Goal: Task Accomplishment & Management: Use online tool/utility

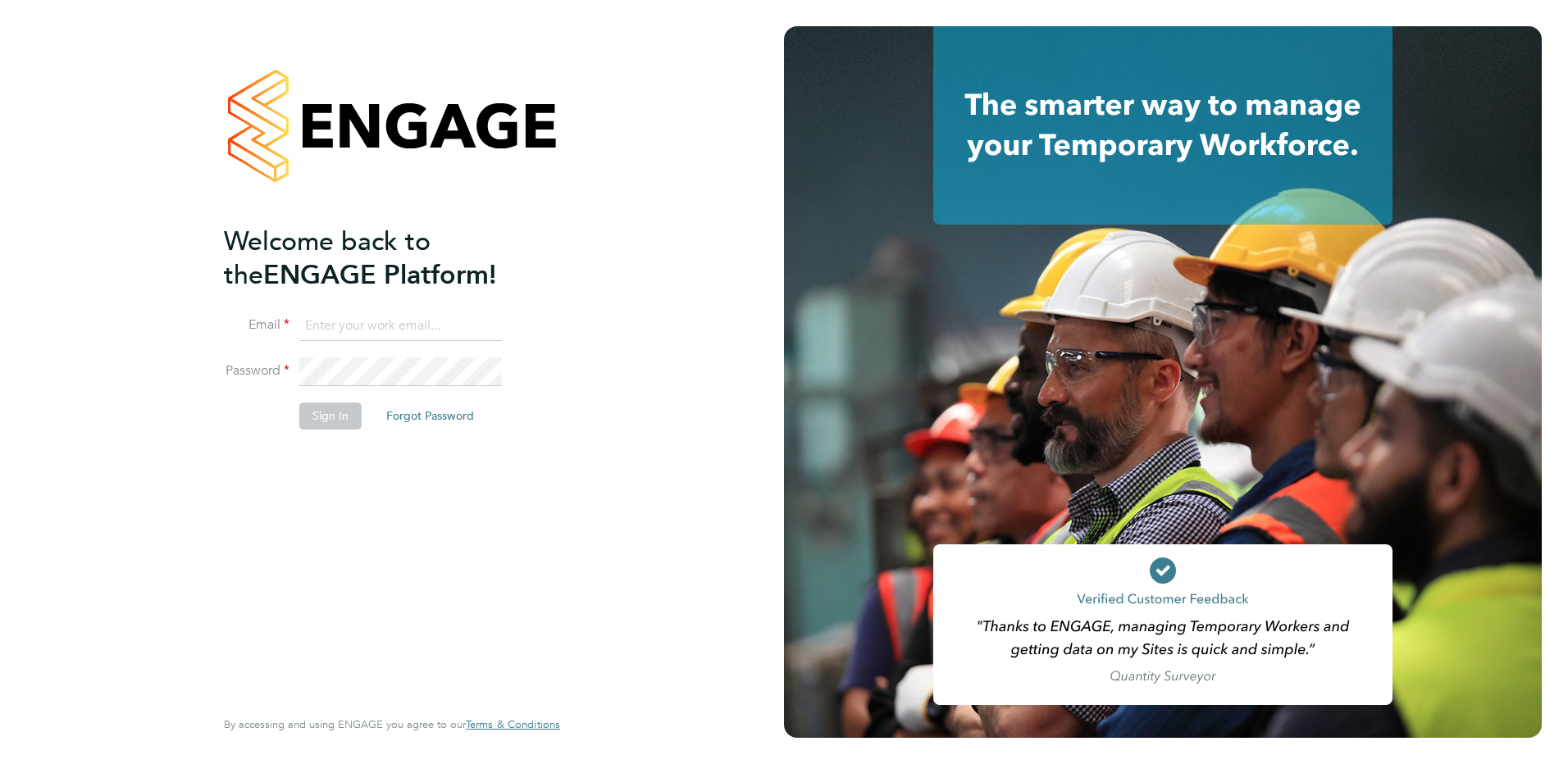
type input "[PERSON_NAME][EMAIL_ADDRESS][PERSON_NAME][DOMAIN_NAME]"
click at [333, 416] on button "Sign In" at bounding box center [329, 416] width 62 height 26
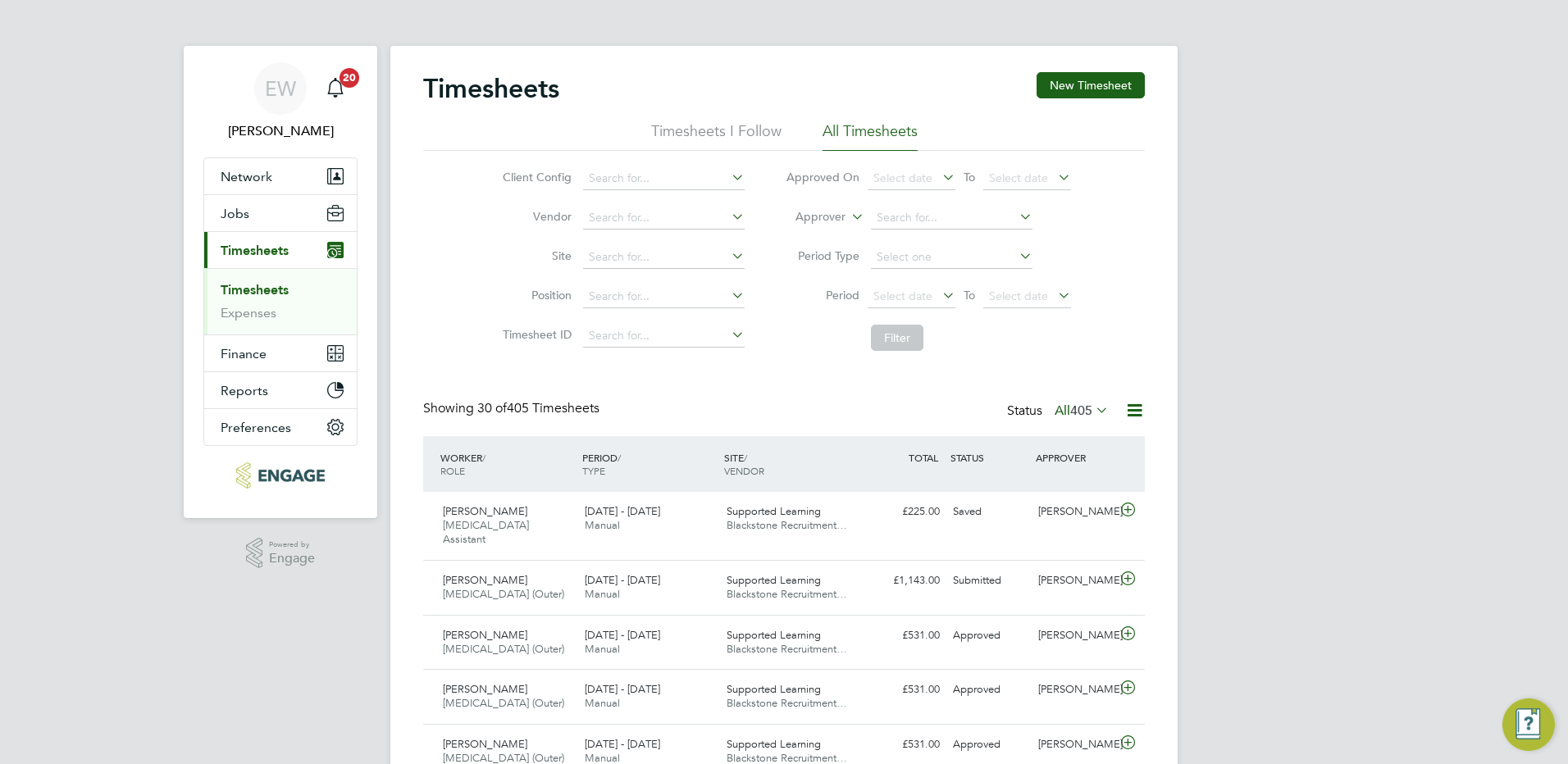
click at [280, 286] on link "Timesheets" at bounding box center [254, 290] width 68 height 16
click at [281, 287] on link "Timesheets" at bounding box center [254, 290] width 68 height 16
click at [939, 291] on icon at bounding box center [939, 296] width 0 height 23
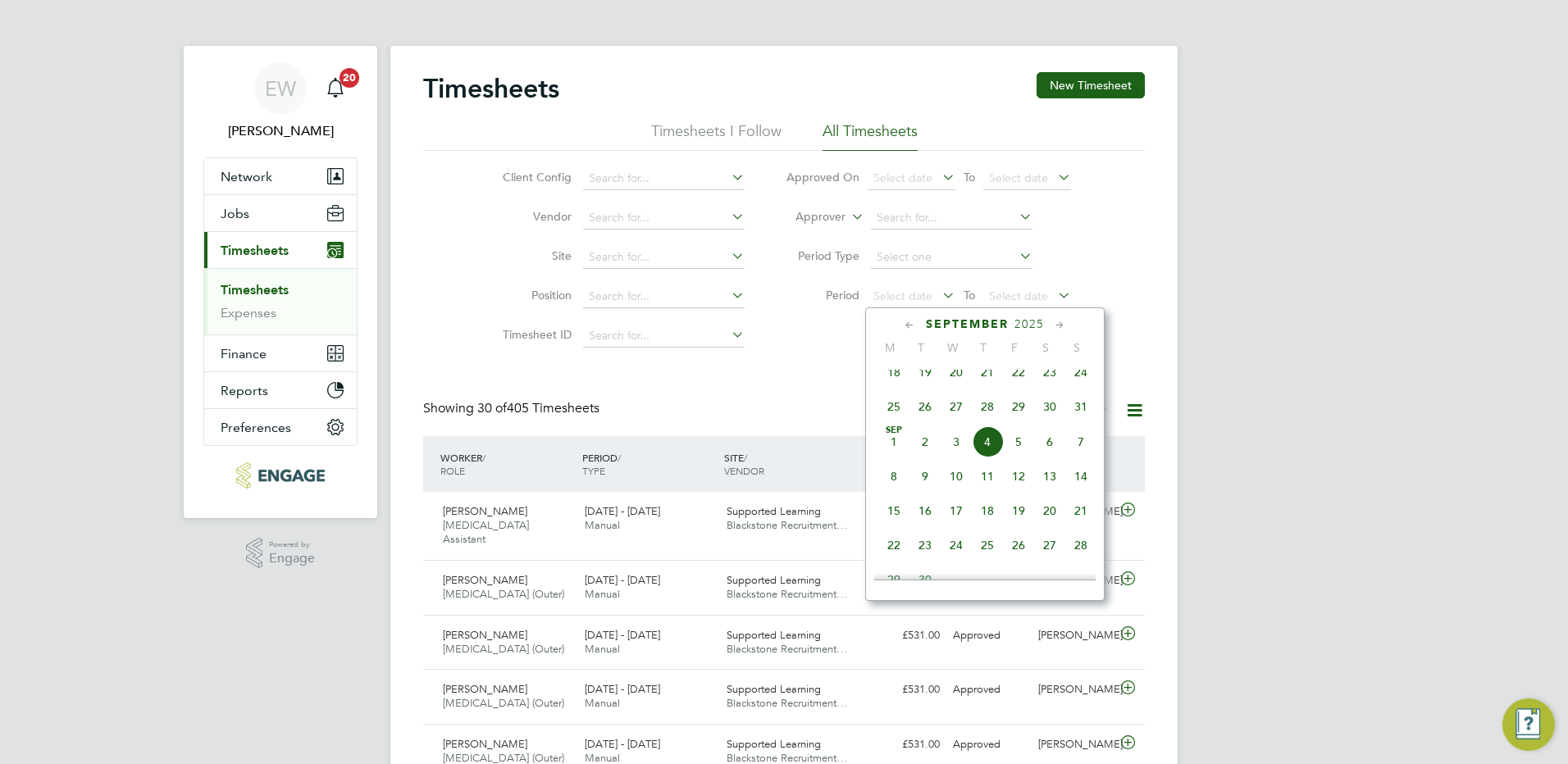
click at [1046, 418] on span "30" at bounding box center [1050, 406] width 31 height 31
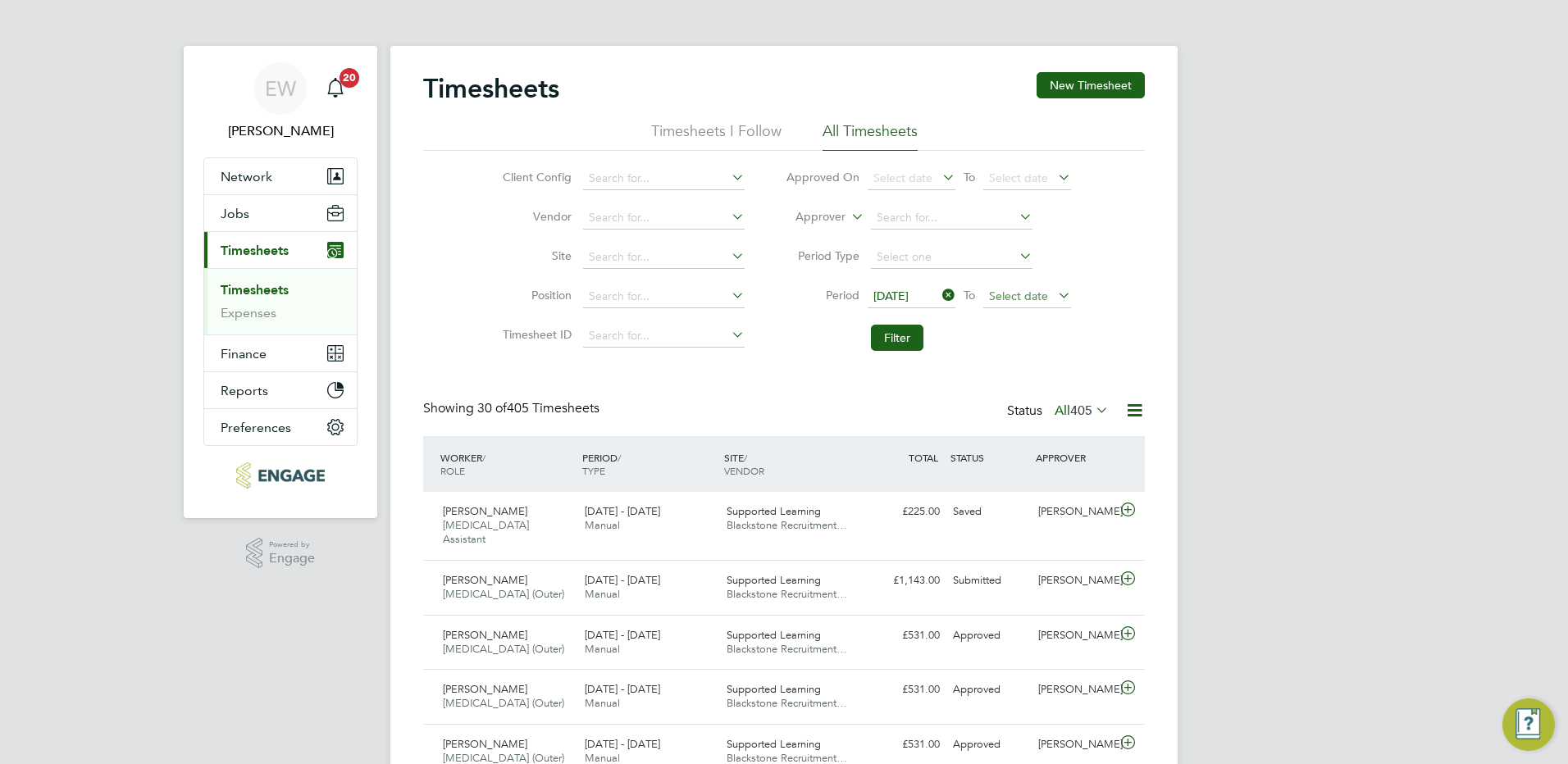
click at [1026, 297] on span "Select date" at bounding box center [1017, 296] width 59 height 15
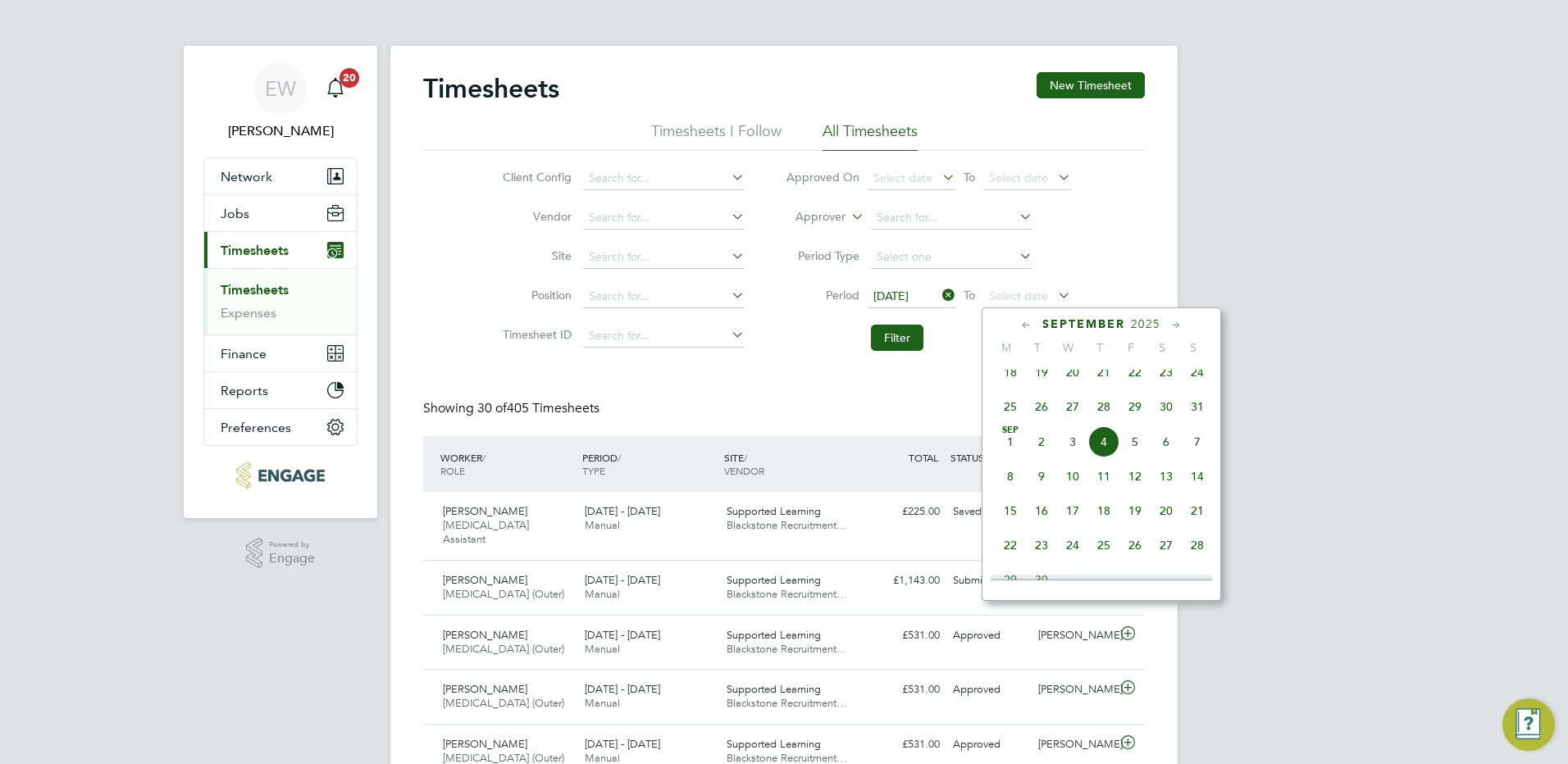
click at [897, 296] on span "30 Aug 2025" at bounding box center [891, 296] width 36 height 15
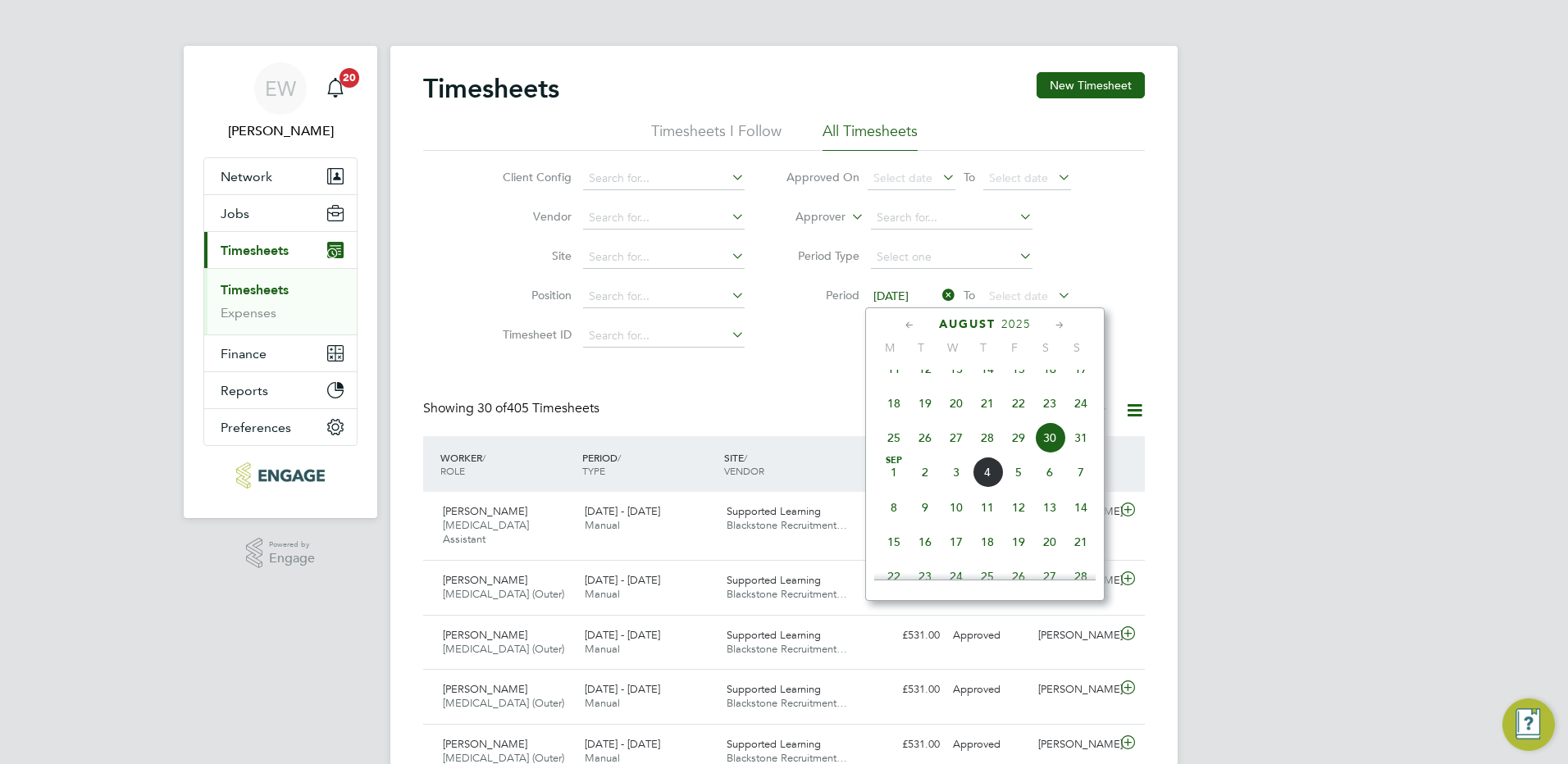
click at [939, 296] on icon at bounding box center [939, 296] width 0 height 23
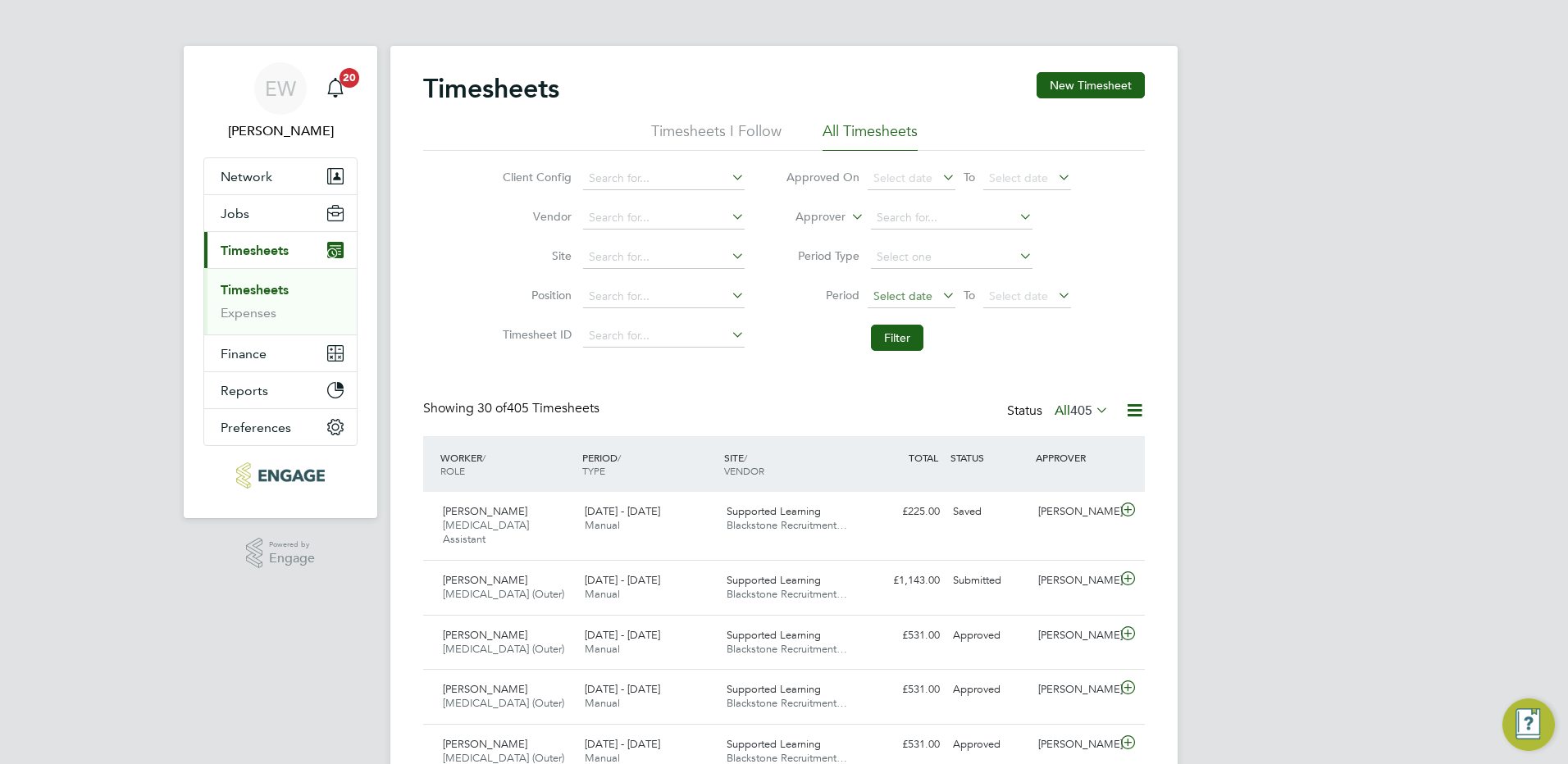
click at [902, 296] on span "Select date" at bounding box center [902, 296] width 59 height 15
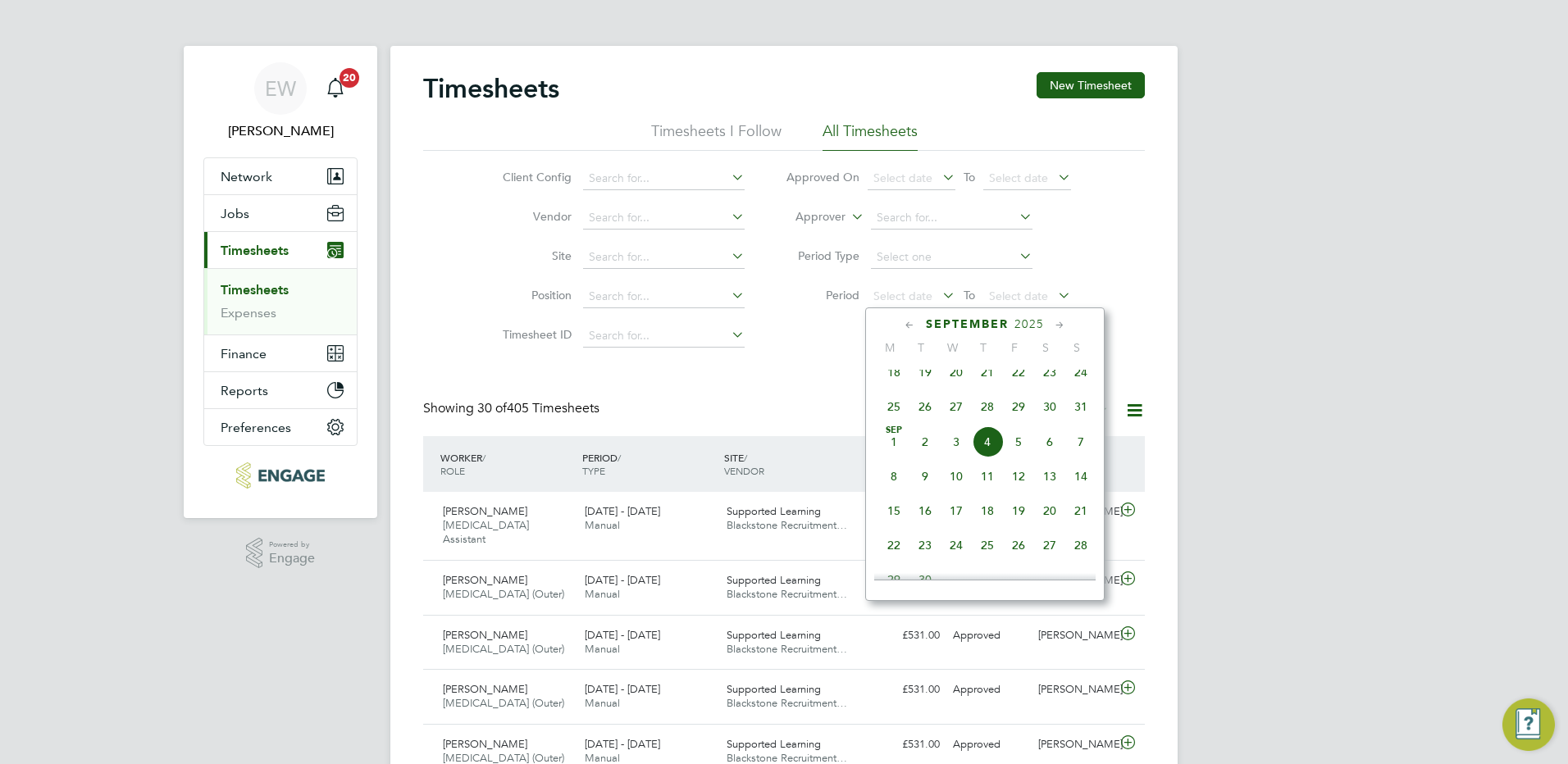
click at [888, 414] on span "25" at bounding box center [894, 406] width 31 height 31
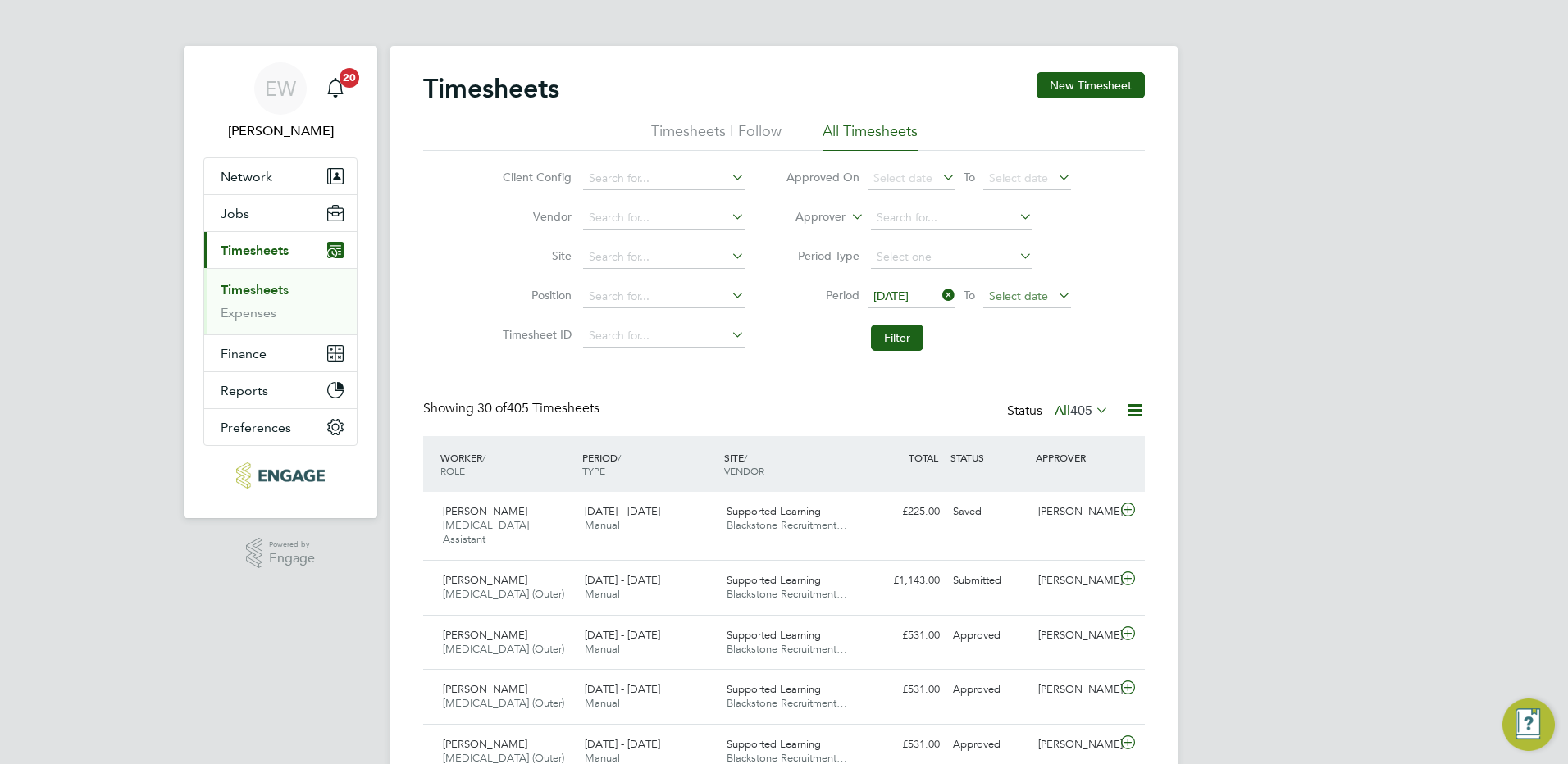
click at [1022, 299] on span "Select date" at bounding box center [1017, 296] width 59 height 15
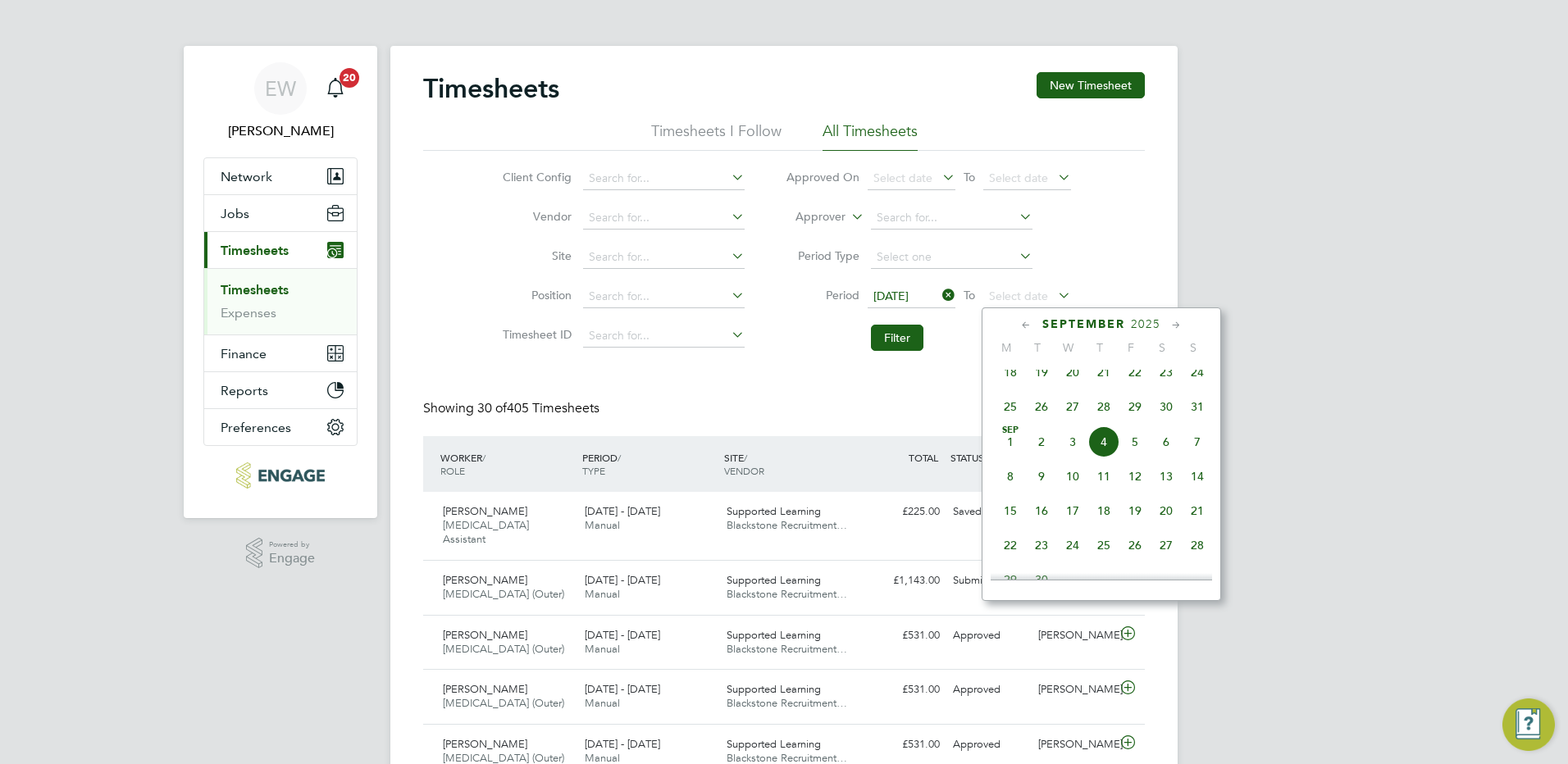
click at [1197, 416] on span "31" at bounding box center [1197, 406] width 31 height 31
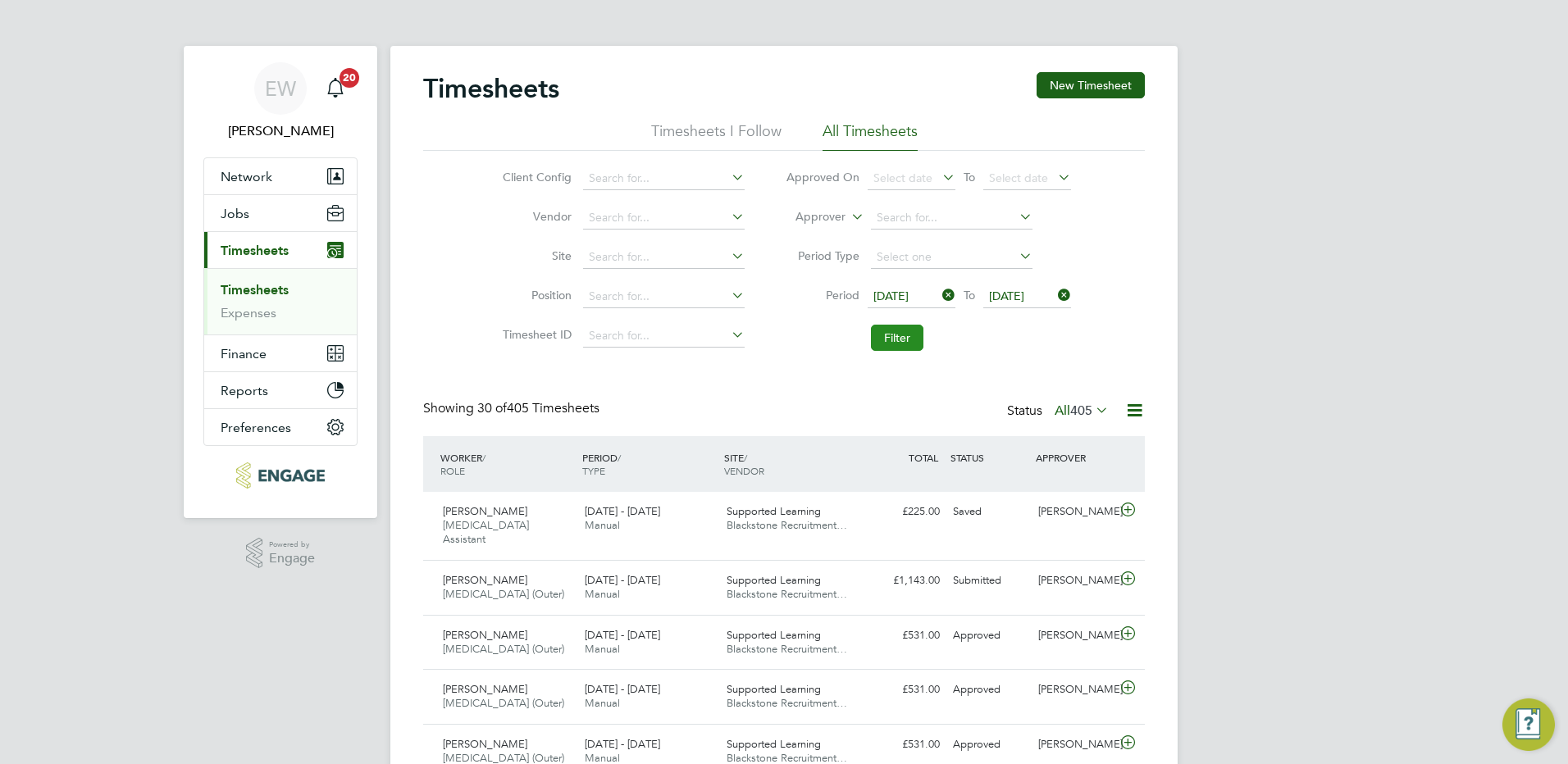
click at [905, 345] on button "Filter" at bounding box center [897, 338] width 52 height 26
